Goal: Navigation & Orientation: Find specific page/section

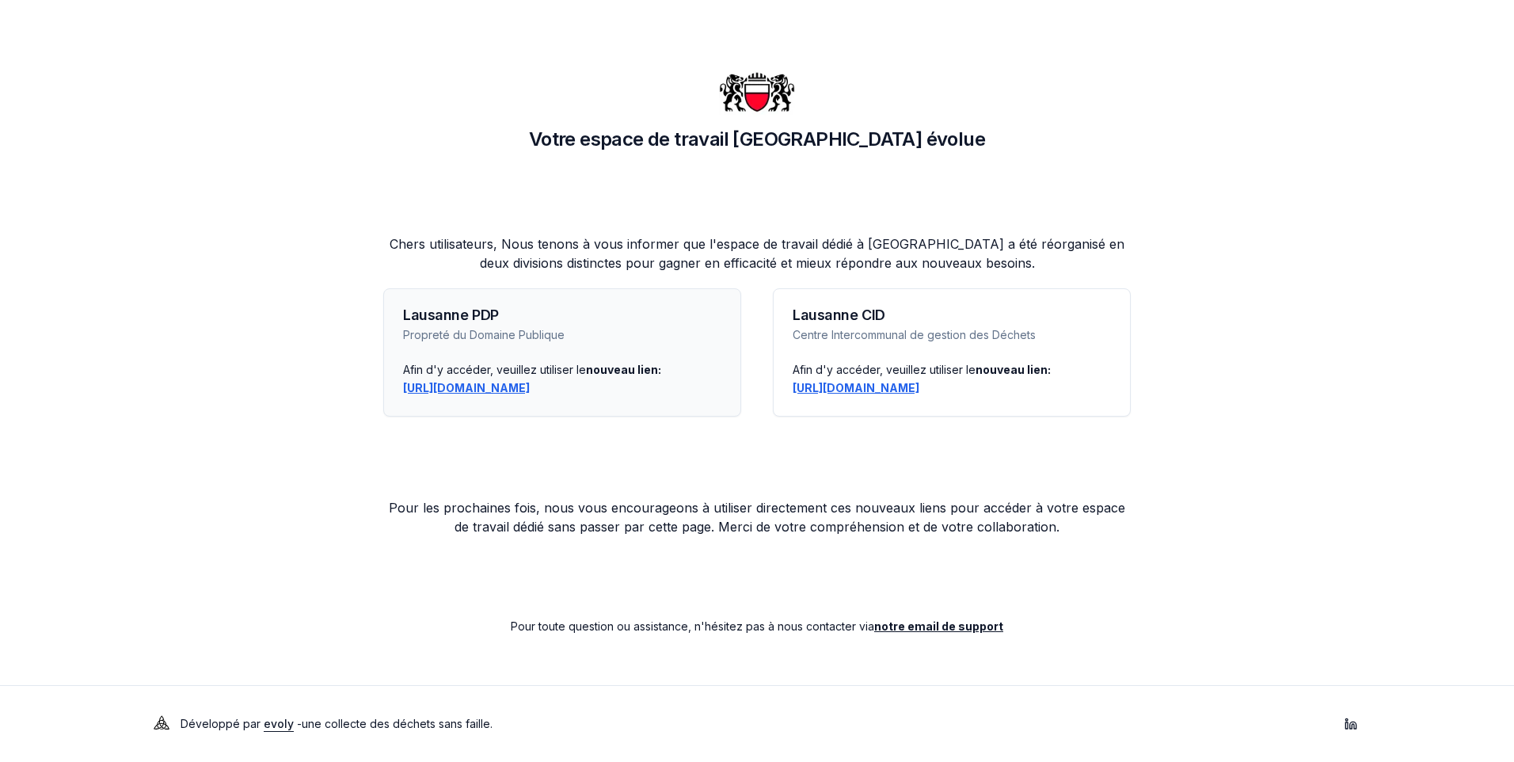
click at [468, 386] on link "https://lausanne-pdp.app.evolyenergy.com" at bounding box center [466, 387] width 127 height 13
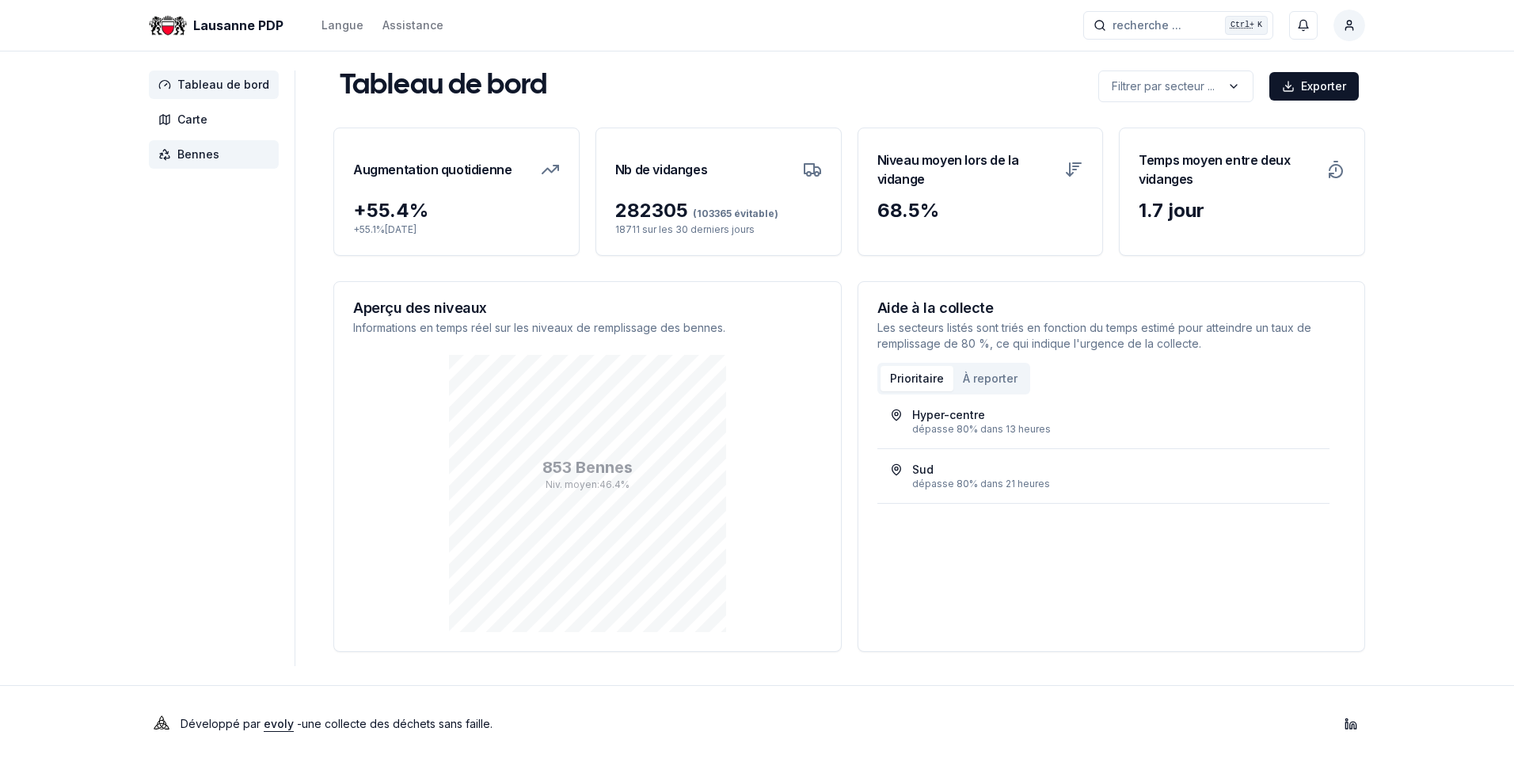
click at [196, 150] on span "Bennes" at bounding box center [198, 154] width 42 height 16
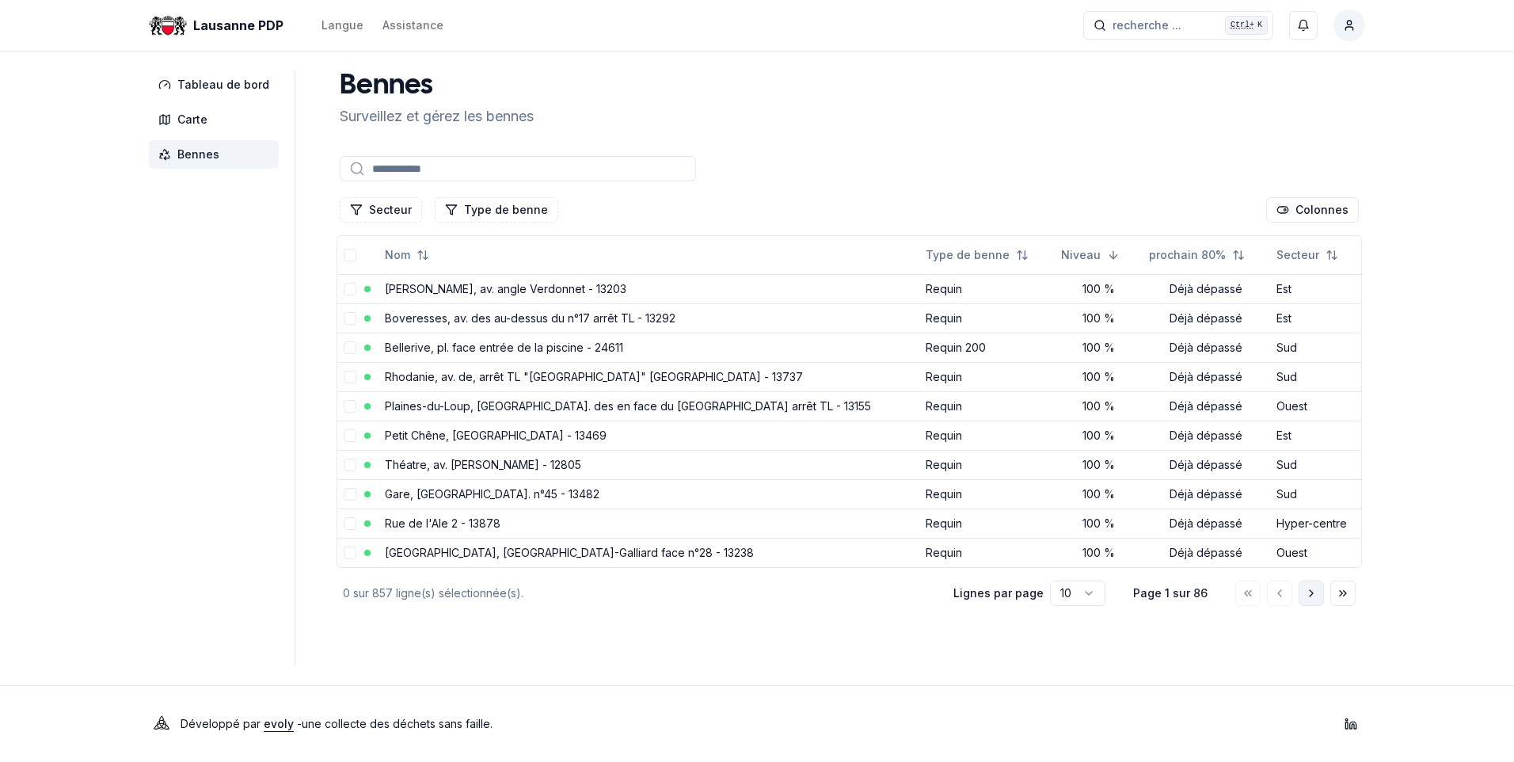
click at [1307, 593] on icon "Aller à la page suivante" at bounding box center [1311, 593] width 13 height 13
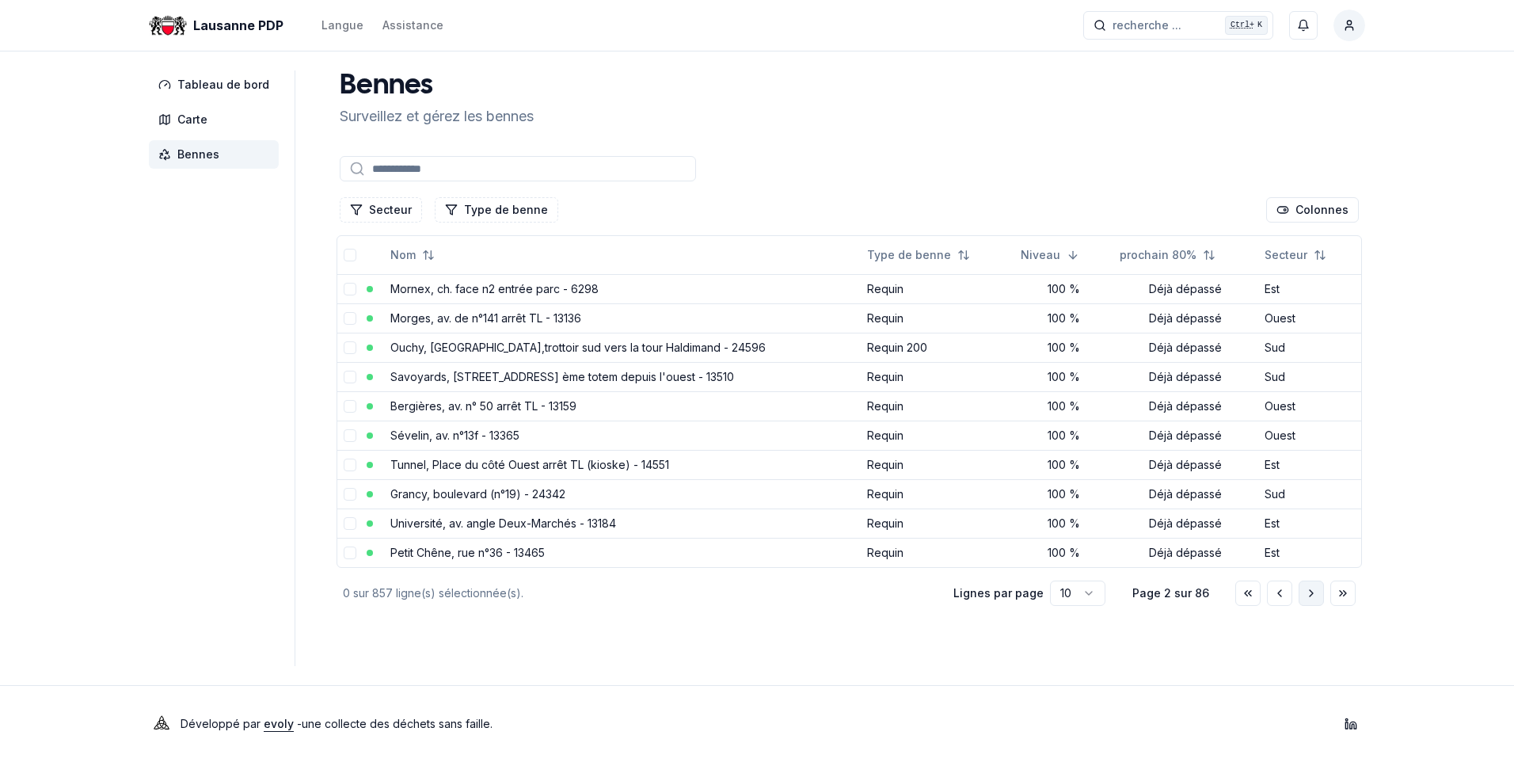
click at [1307, 593] on icon "Aller à la page suivante" at bounding box center [1311, 593] width 13 height 13
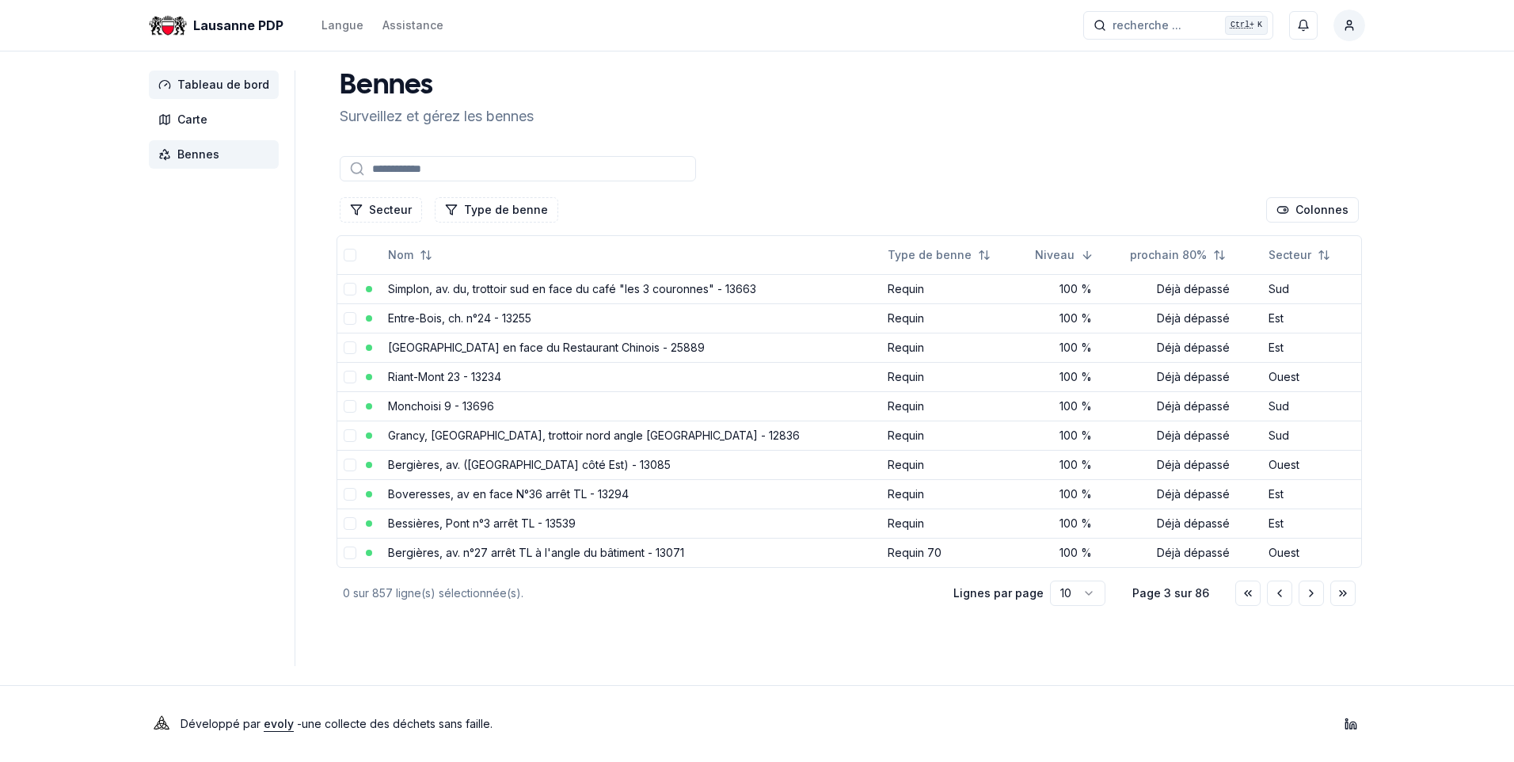
click at [201, 82] on span "Tableau de bord" at bounding box center [223, 85] width 92 height 16
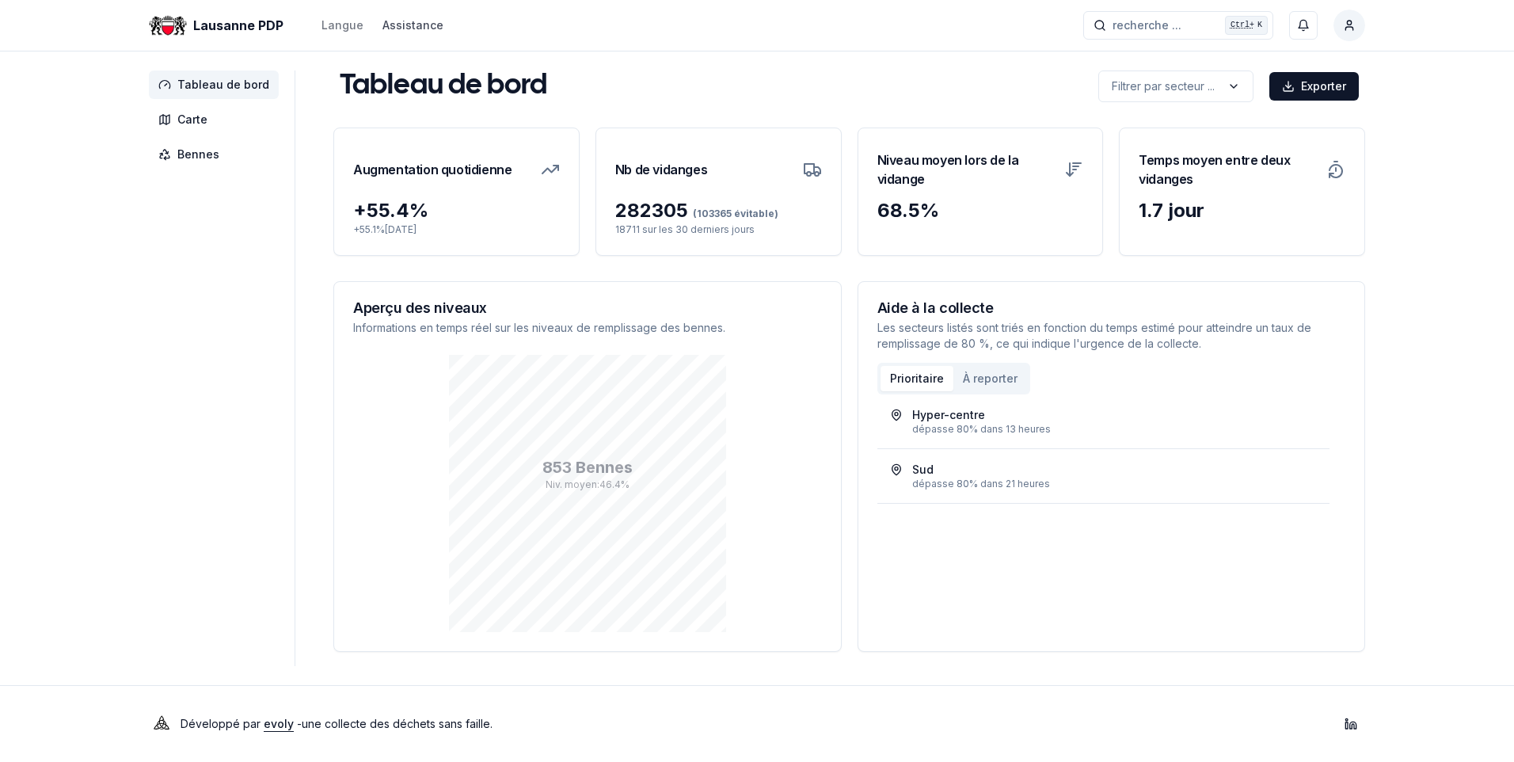
click at [404, 24] on link "Assistance" at bounding box center [412, 25] width 61 height 19
